Goal: Check status: Check status

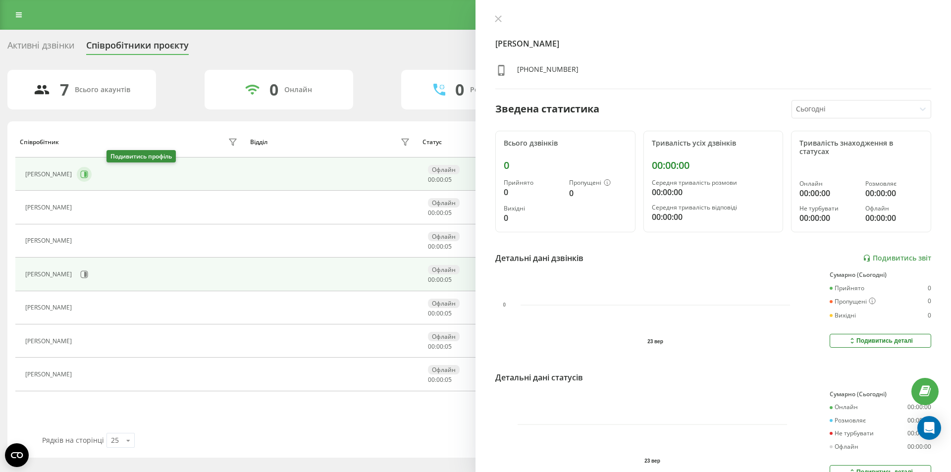
click at [88, 173] on icon at bounding box center [84, 174] width 8 height 8
click at [92, 272] on button at bounding box center [84, 274] width 15 height 15
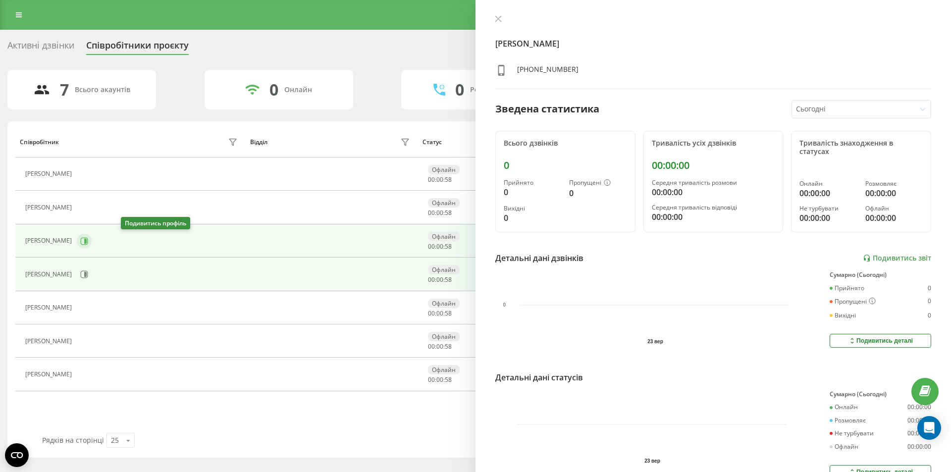
click at [92, 236] on button at bounding box center [84, 241] width 15 height 15
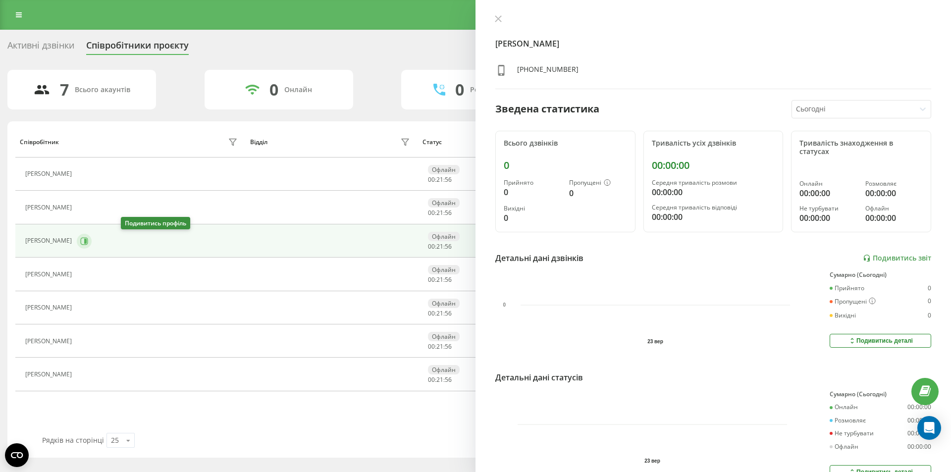
click at [88, 240] on icon at bounding box center [84, 240] width 7 height 7
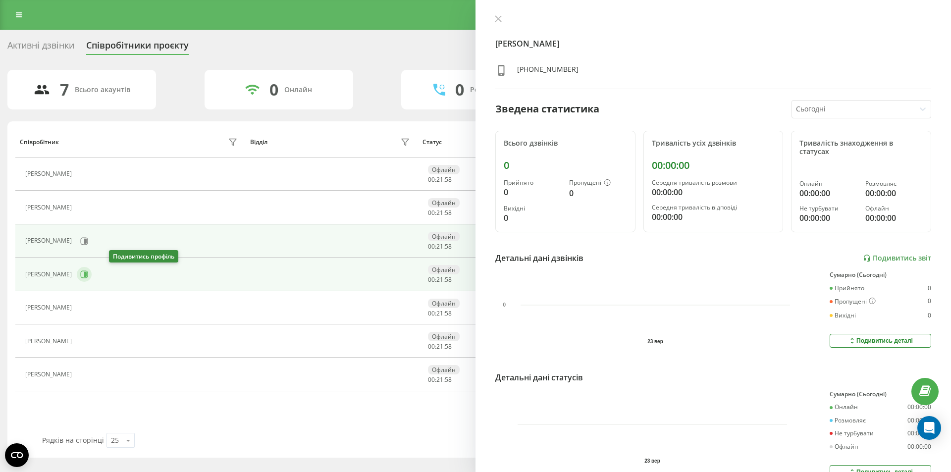
click at [88, 272] on icon at bounding box center [84, 275] width 8 height 8
